Goal: Transaction & Acquisition: Book appointment/travel/reservation

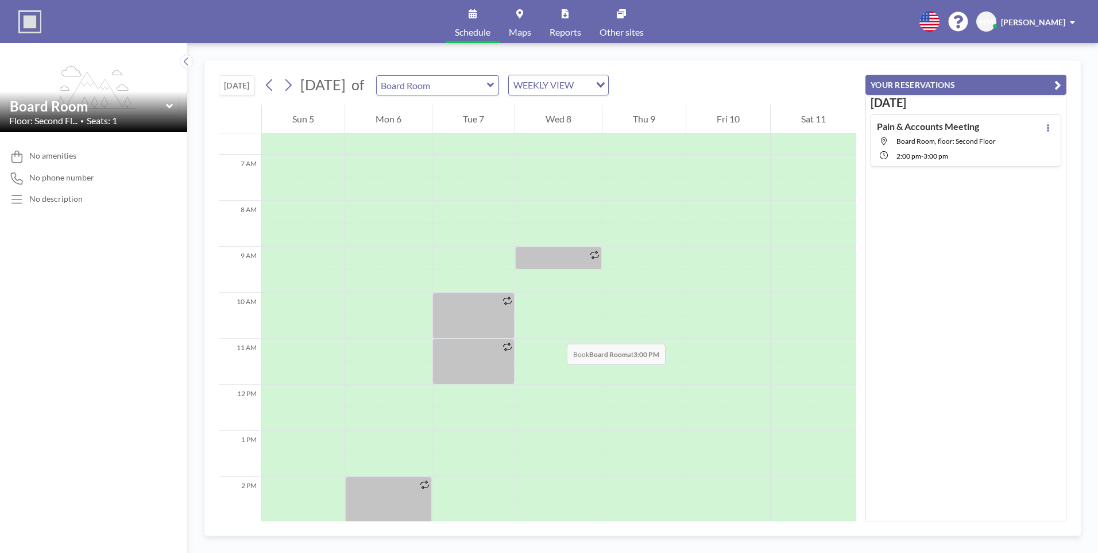
scroll to position [517, 0]
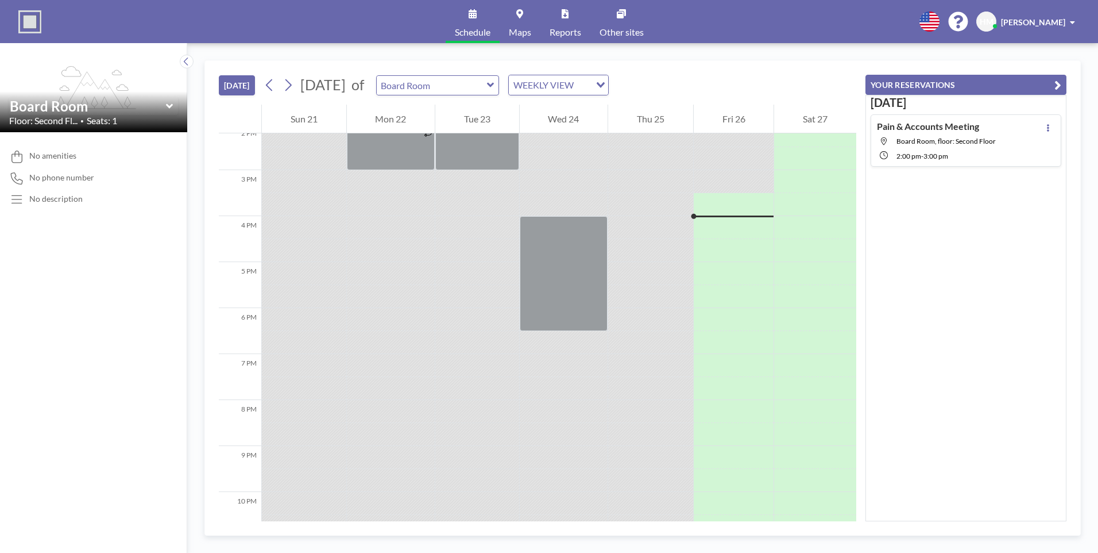
scroll to position [689, 0]
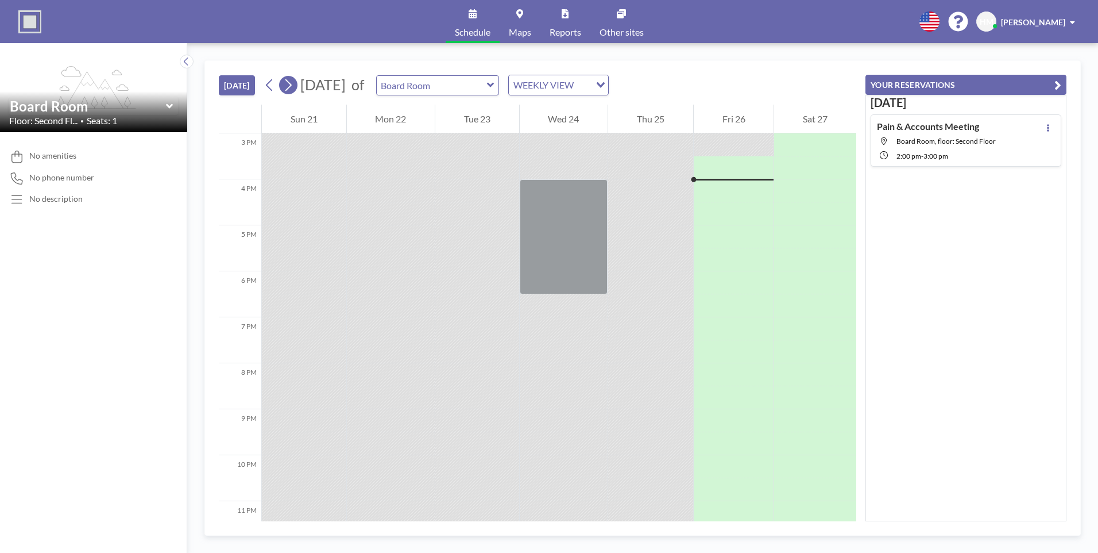
click at [296, 88] on button at bounding box center [288, 85] width 18 height 18
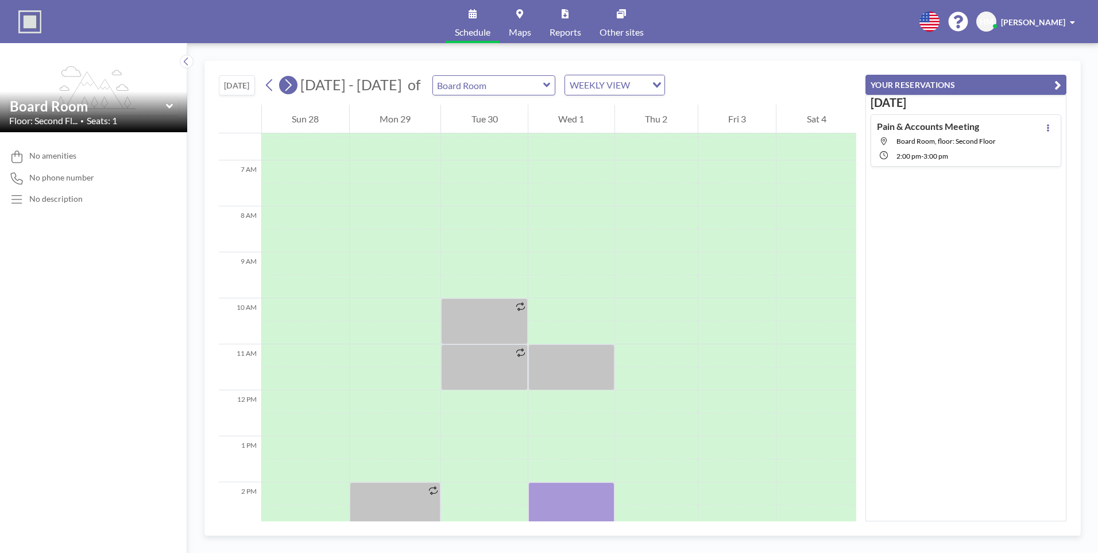
scroll to position [345, 0]
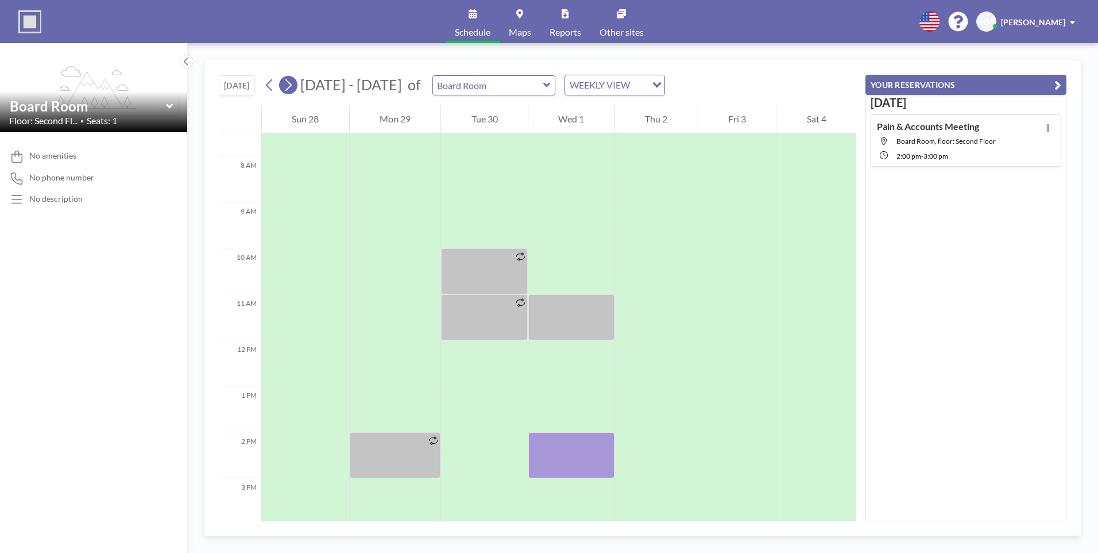
click at [296, 88] on button at bounding box center [288, 85] width 18 height 18
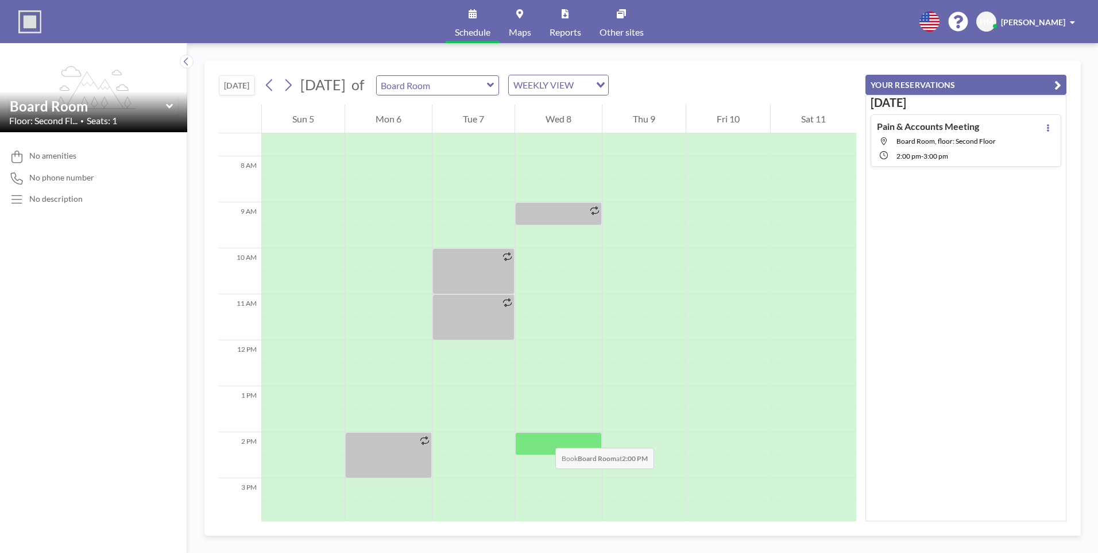
click at [544, 436] on div at bounding box center [558, 443] width 87 height 23
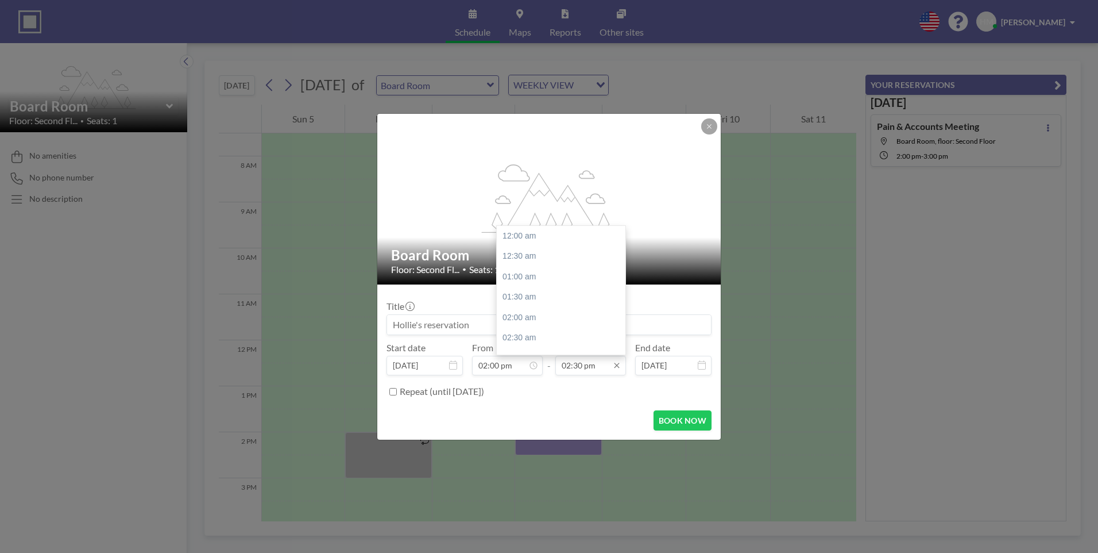
scroll to position [593, 0]
click at [514, 255] on div "03:00 pm" at bounding box center [564, 256] width 134 height 21
type input "03:00 pm"
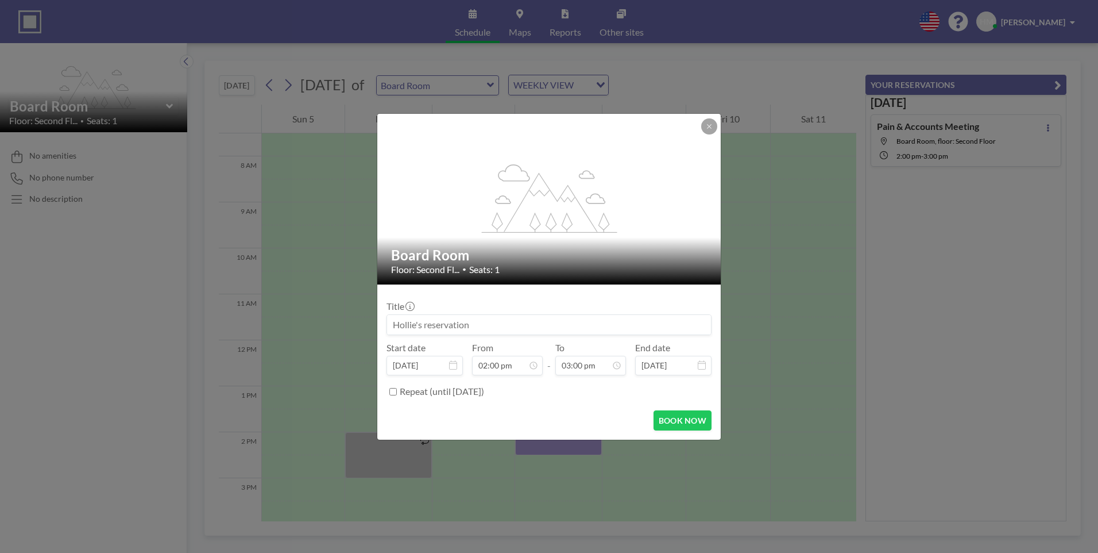
click at [504, 319] on input at bounding box center [549, 325] width 324 height 20
click at [686, 419] on button "BOOK NOW" at bounding box center [683, 420] width 58 height 20
type input "Medserv & Accounts Meeting"
